Goal: Transaction & Acquisition: Purchase product/service

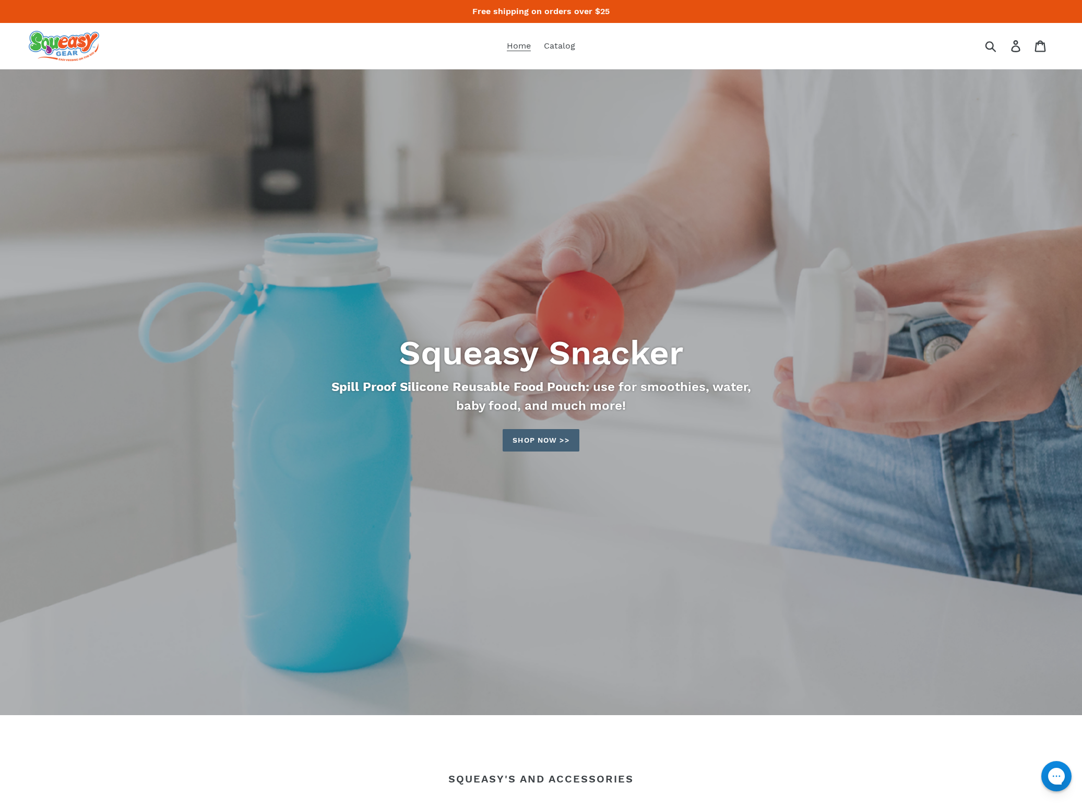
click at [530, 443] on link "Shop now >>" at bounding box center [541, 440] width 76 height 22
